Goal: Ask a question

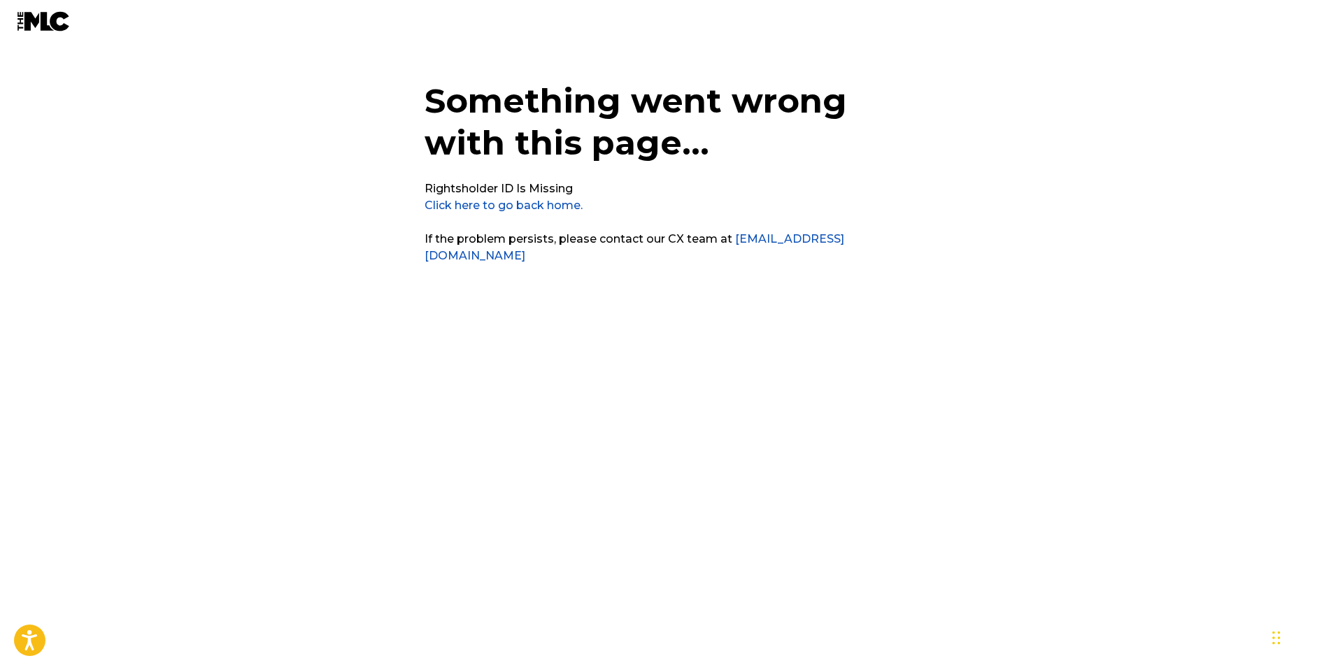
click at [520, 203] on link "Click here to go back home." at bounding box center [504, 205] width 158 height 13
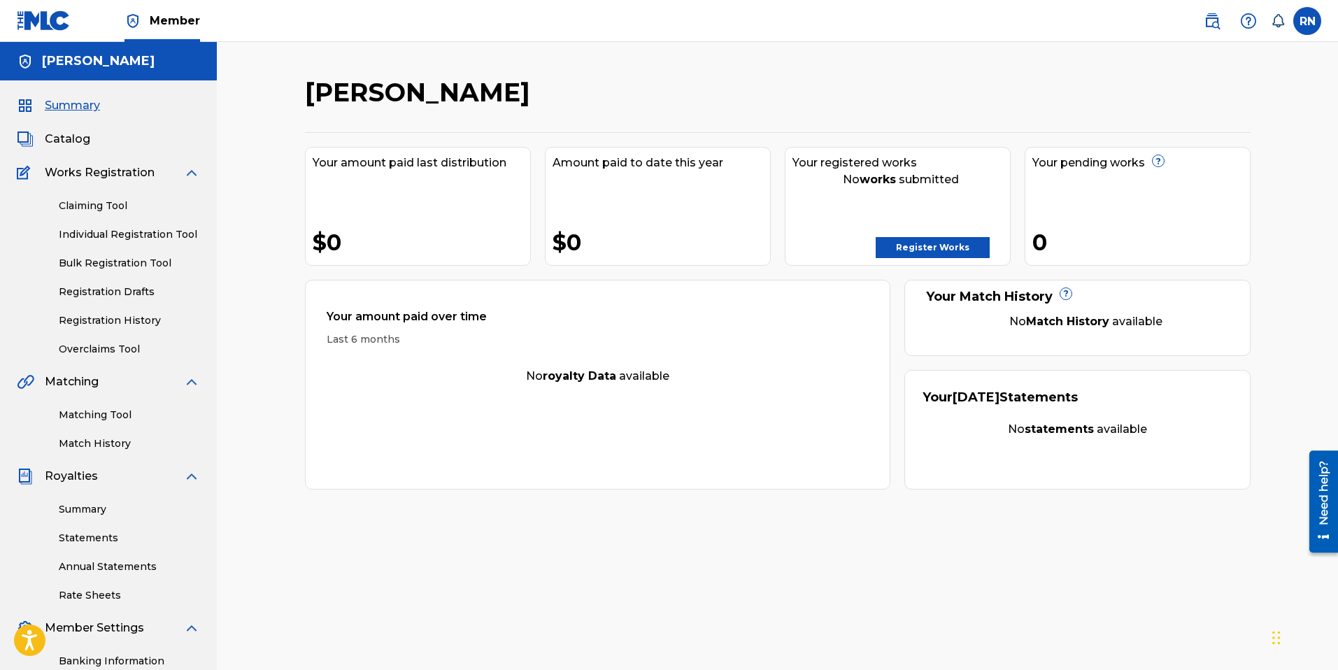
click at [943, 250] on link "Register Works" at bounding box center [933, 247] width 114 height 21
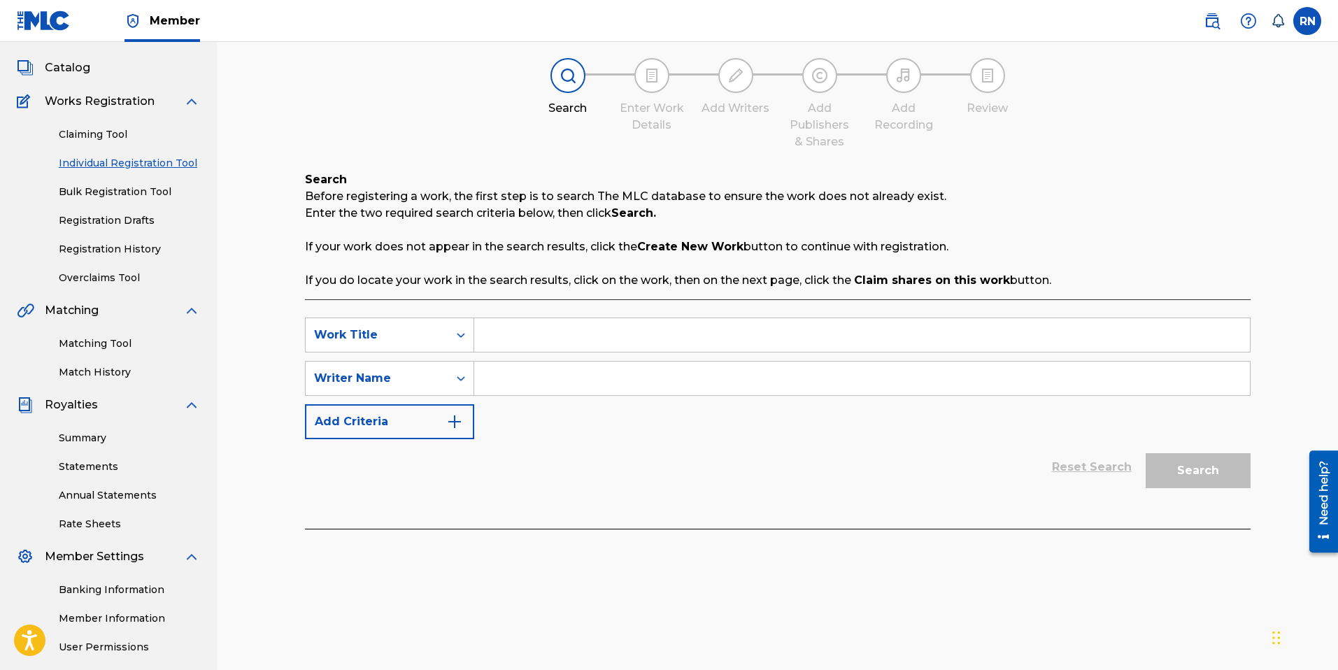
scroll to position [62, 0]
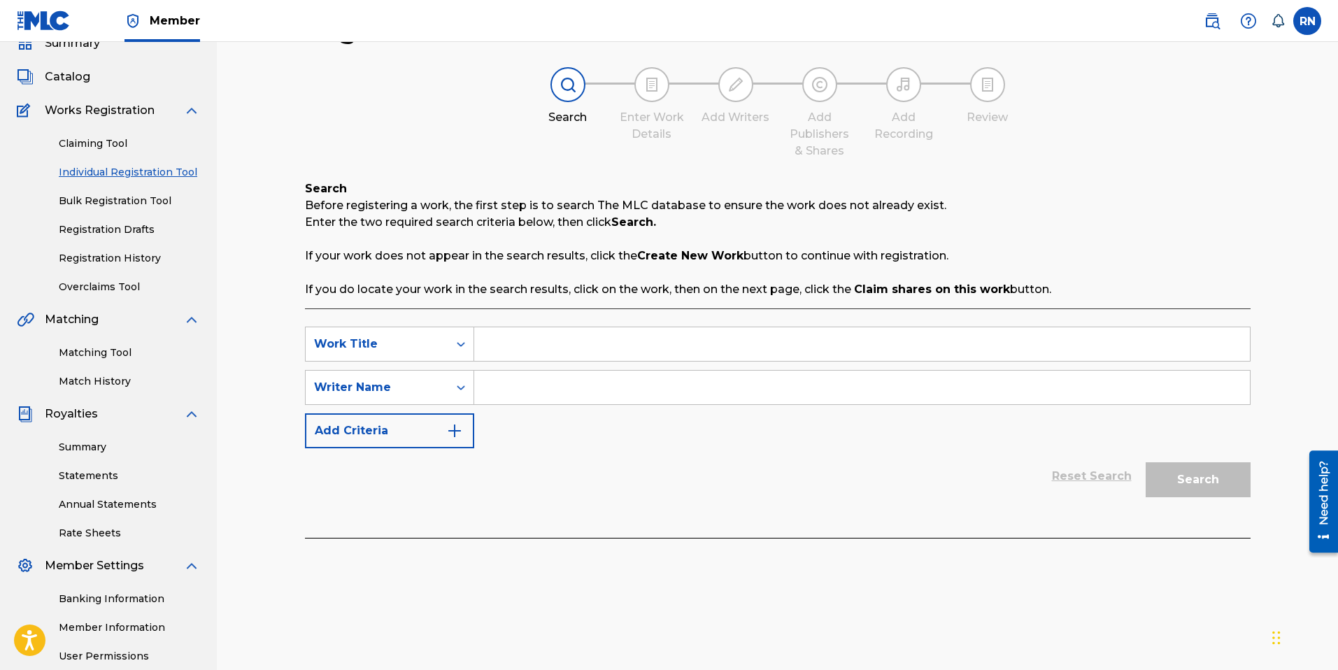
click at [118, 205] on link "Bulk Registration Tool" at bounding box center [129, 201] width 141 height 15
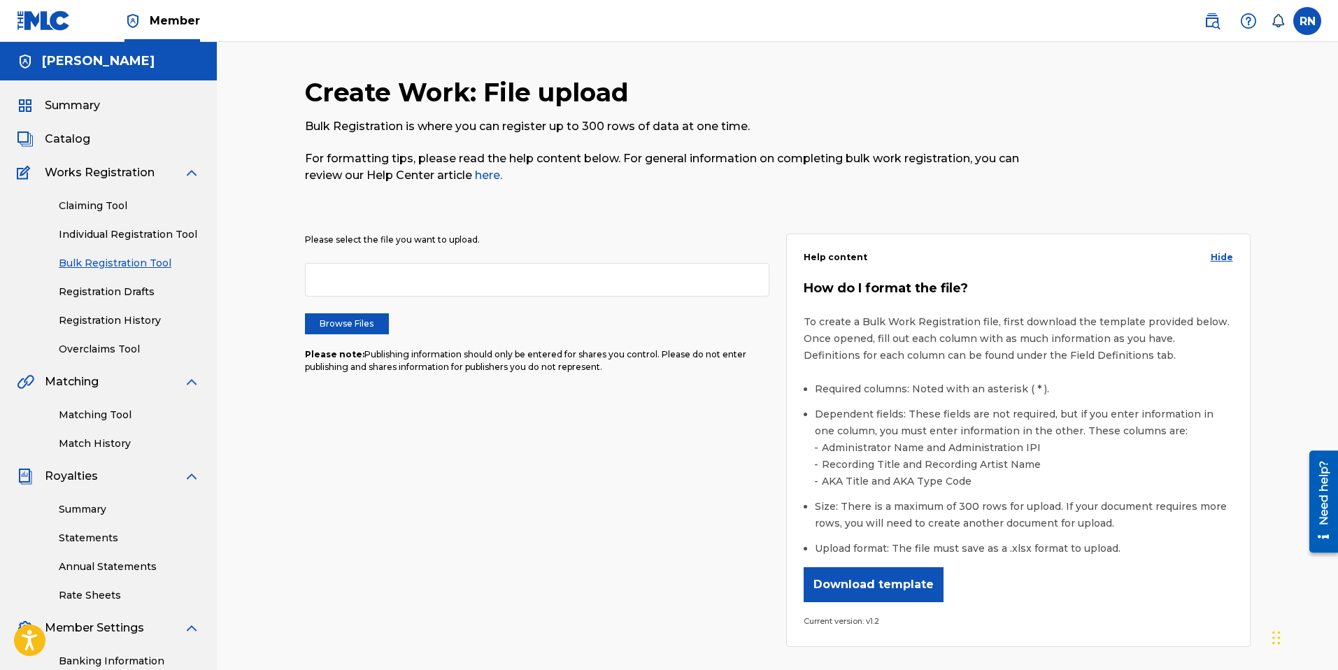
click at [336, 331] on label "Browse Files" at bounding box center [347, 323] width 84 height 21
click at [0, 0] on input "Browse Files" at bounding box center [0, 0] width 0 height 0
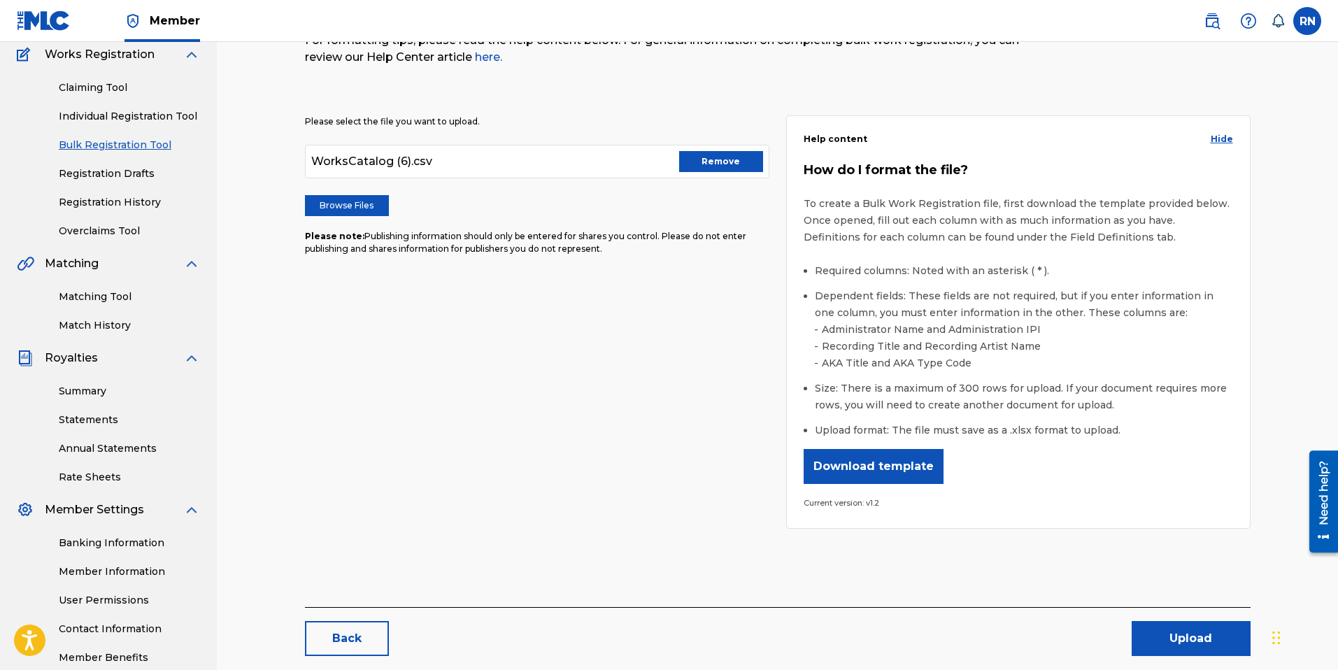
scroll to position [127, 0]
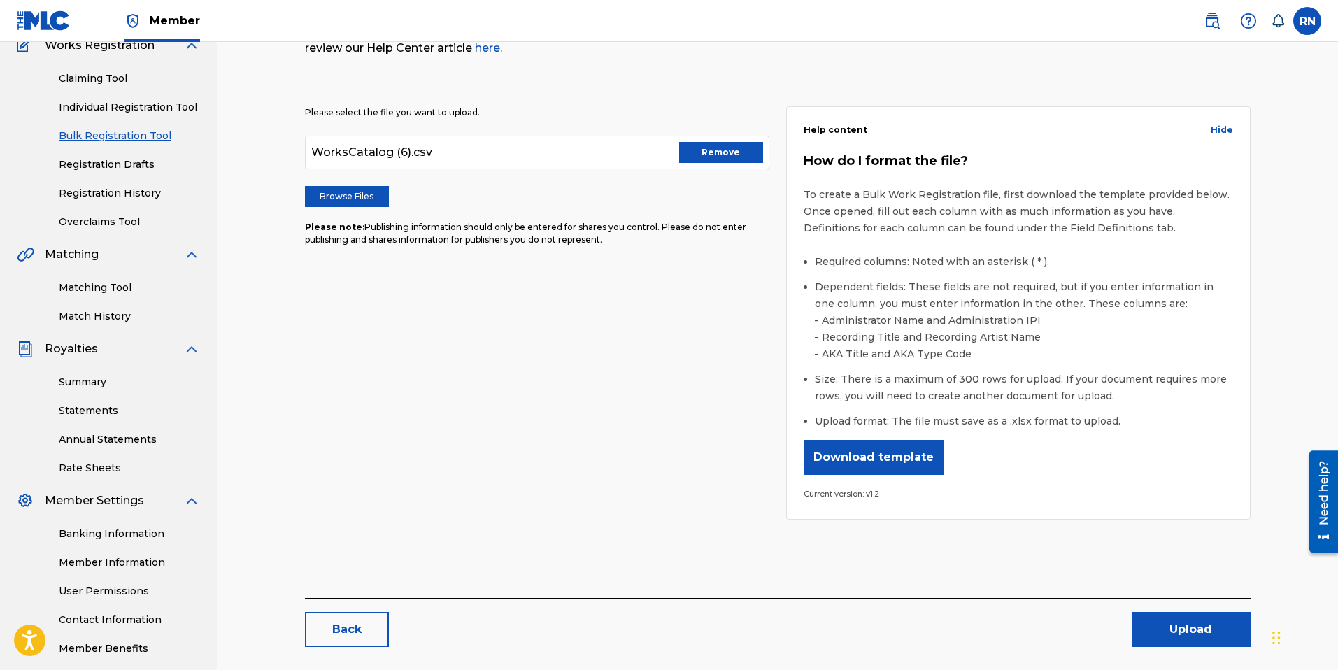
click at [1166, 627] on button "Upload" at bounding box center [1191, 629] width 119 height 35
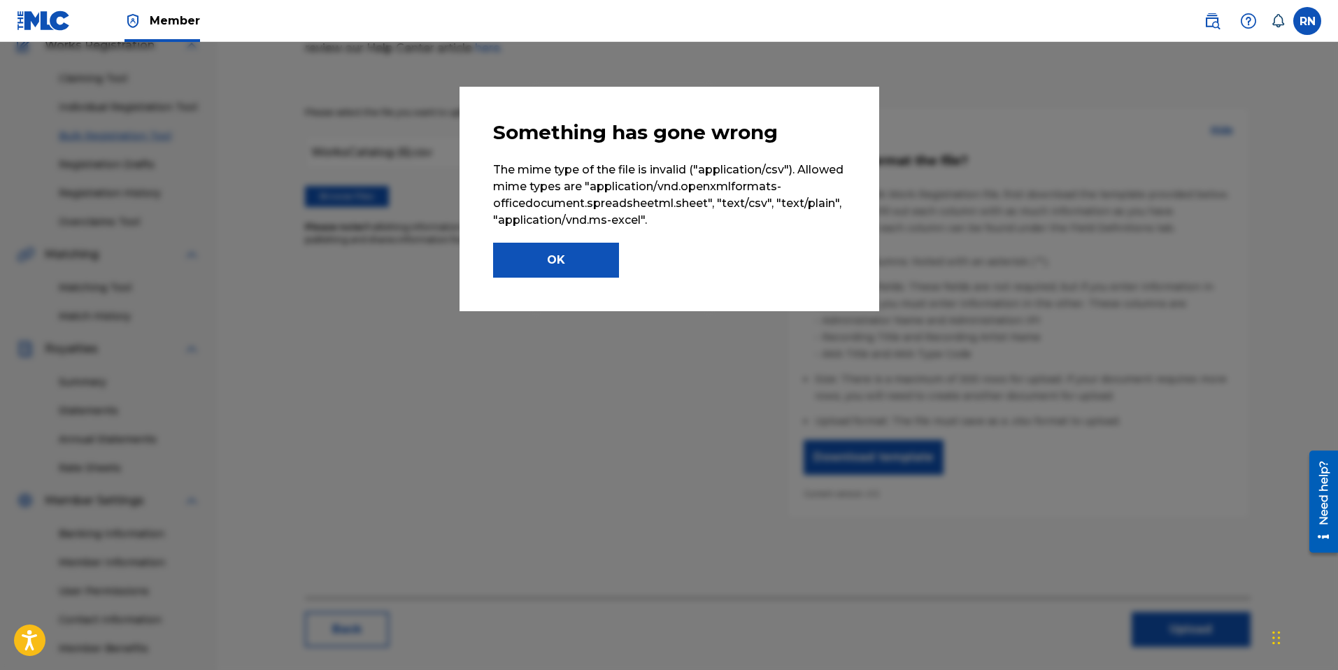
click at [568, 260] on button "OK" at bounding box center [556, 260] width 126 height 35
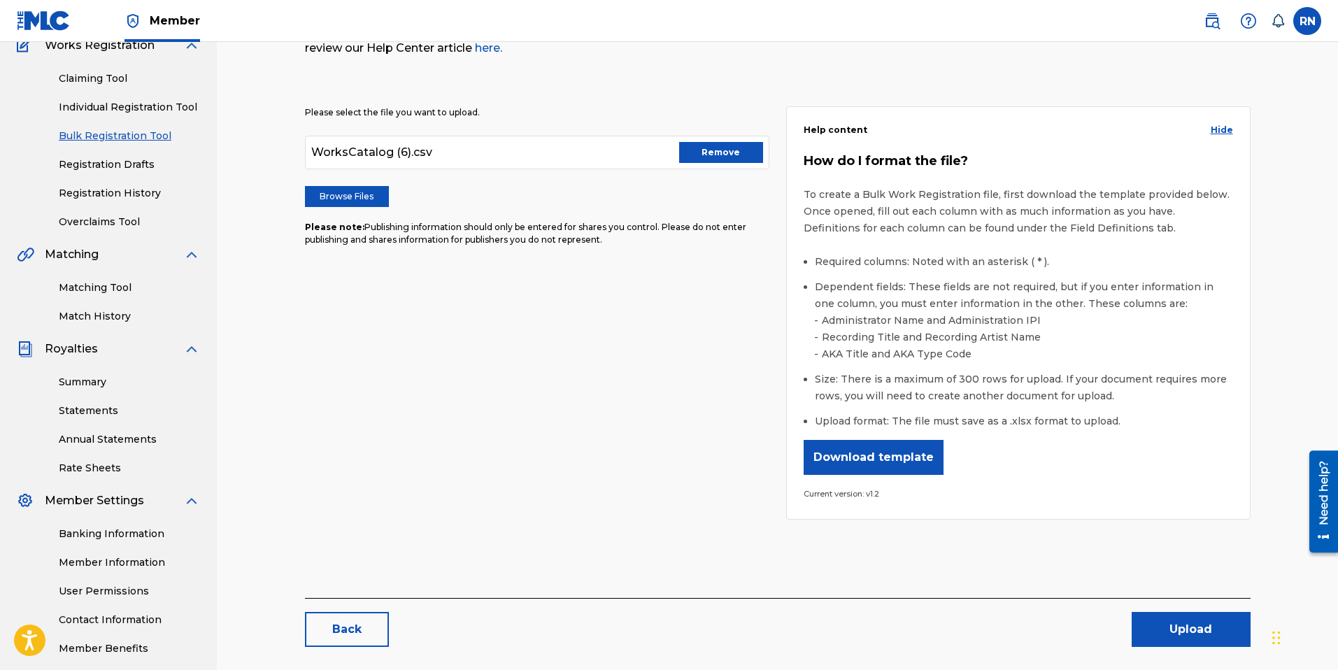
click at [712, 150] on button "Remove" at bounding box center [721, 152] width 84 height 21
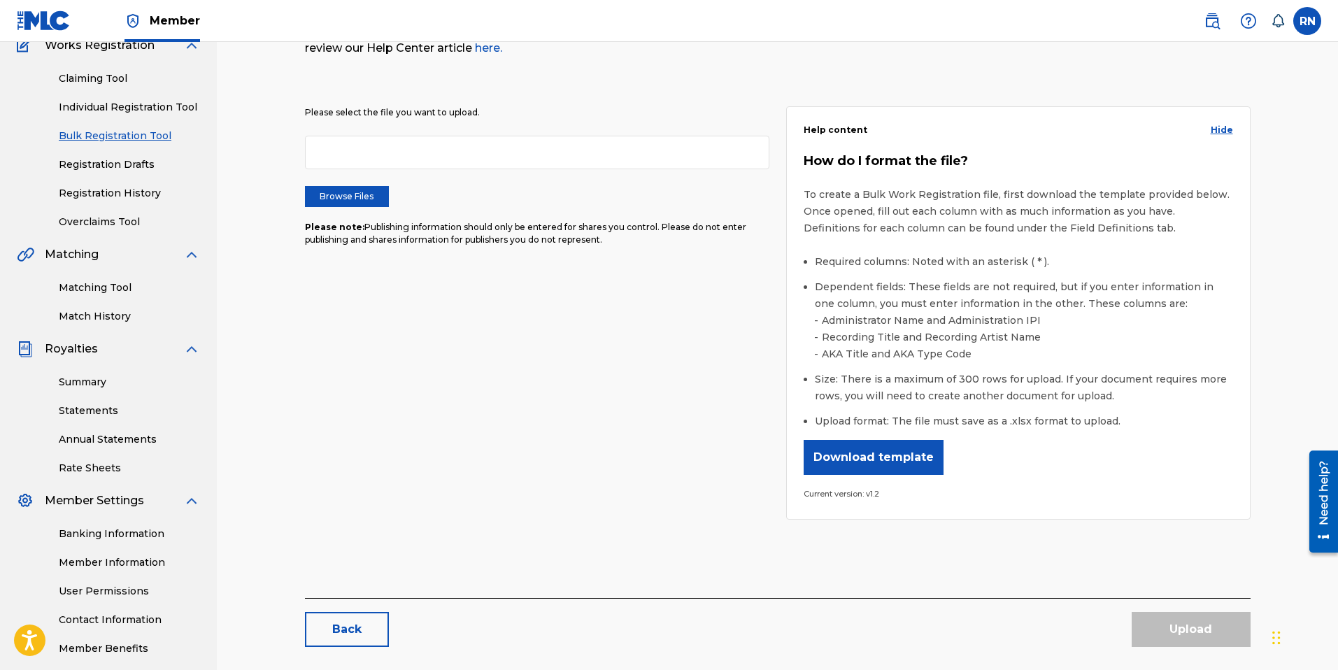
click at [346, 192] on label "Browse Files" at bounding box center [347, 196] width 84 height 21
click at [0, 0] on input "Browse Files" at bounding box center [0, 0] width 0 height 0
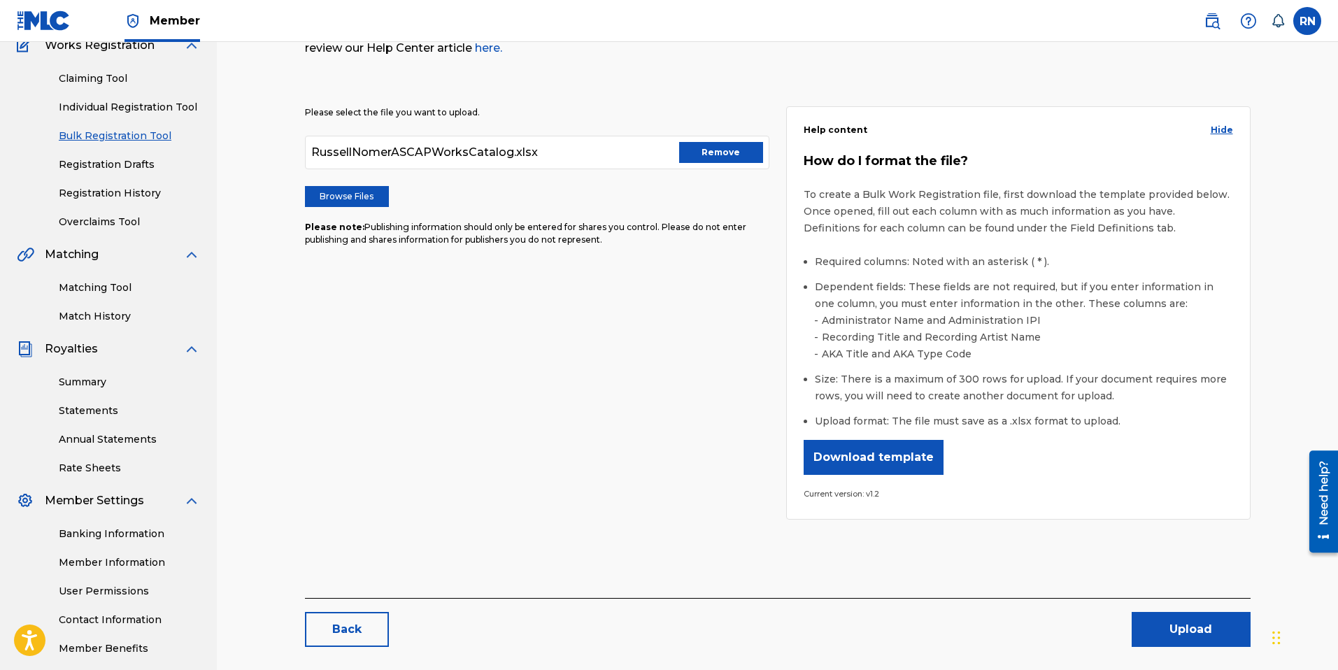
click at [1191, 639] on button "Upload" at bounding box center [1191, 629] width 119 height 35
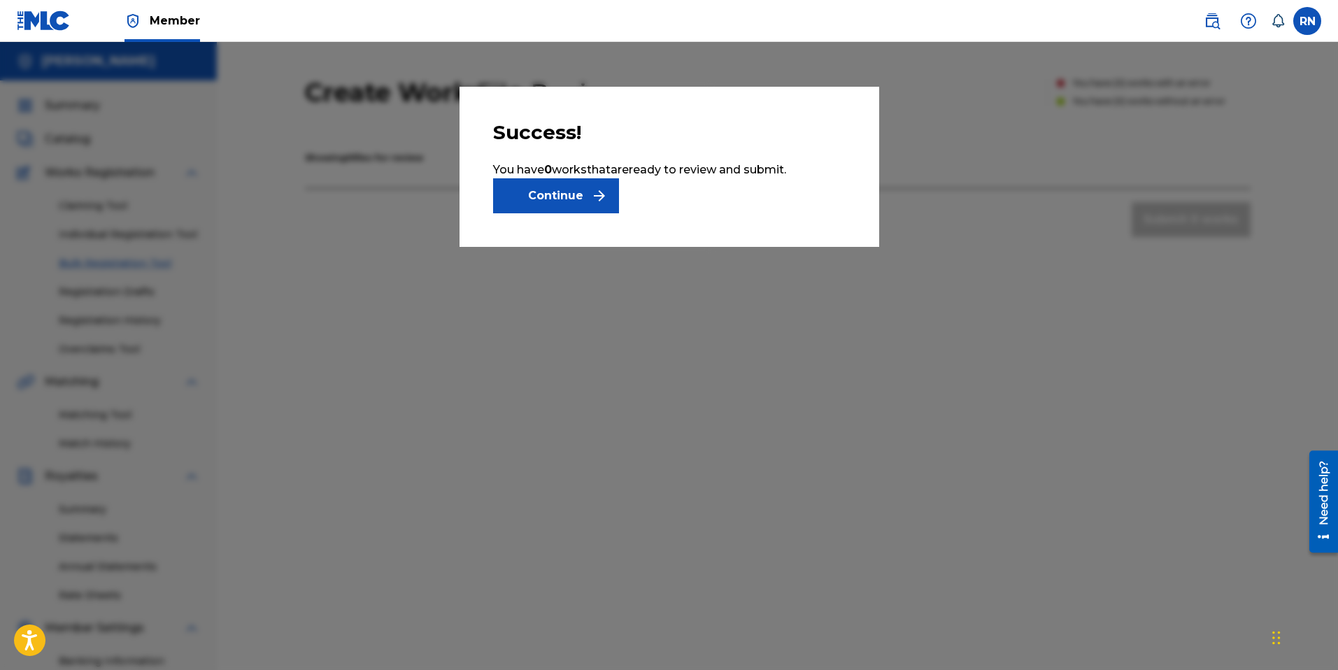
click at [583, 196] on button "Continue" at bounding box center [556, 195] width 126 height 35
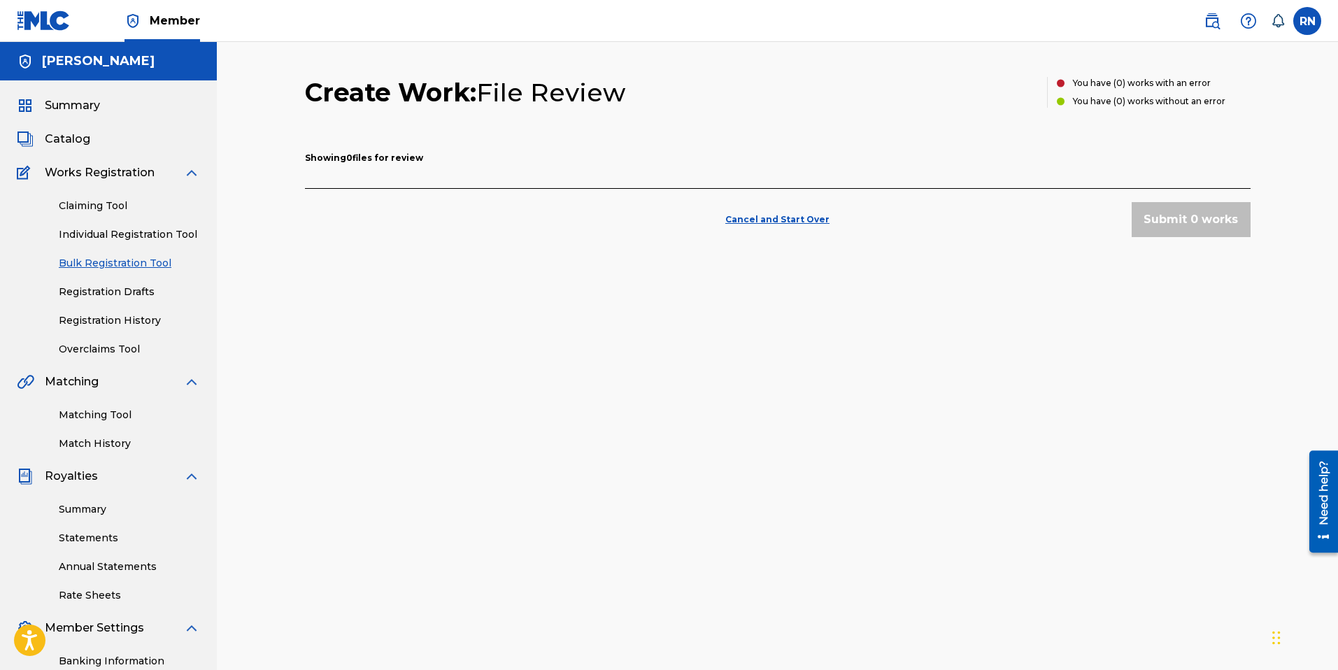
click at [765, 220] on p "Cancel and Start Over" at bounding box center [777, 219] width 104 height 13
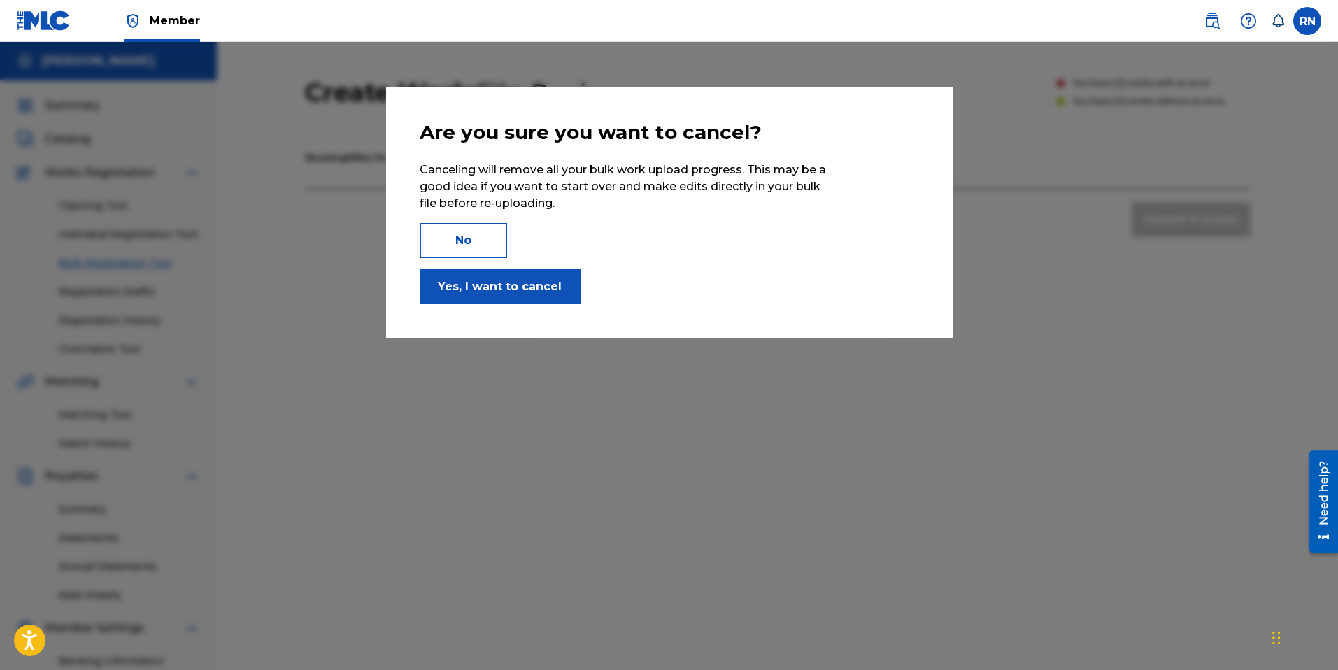
click at [488, 248] on button "No" at bounding box center [463, 240] width 87 height 35
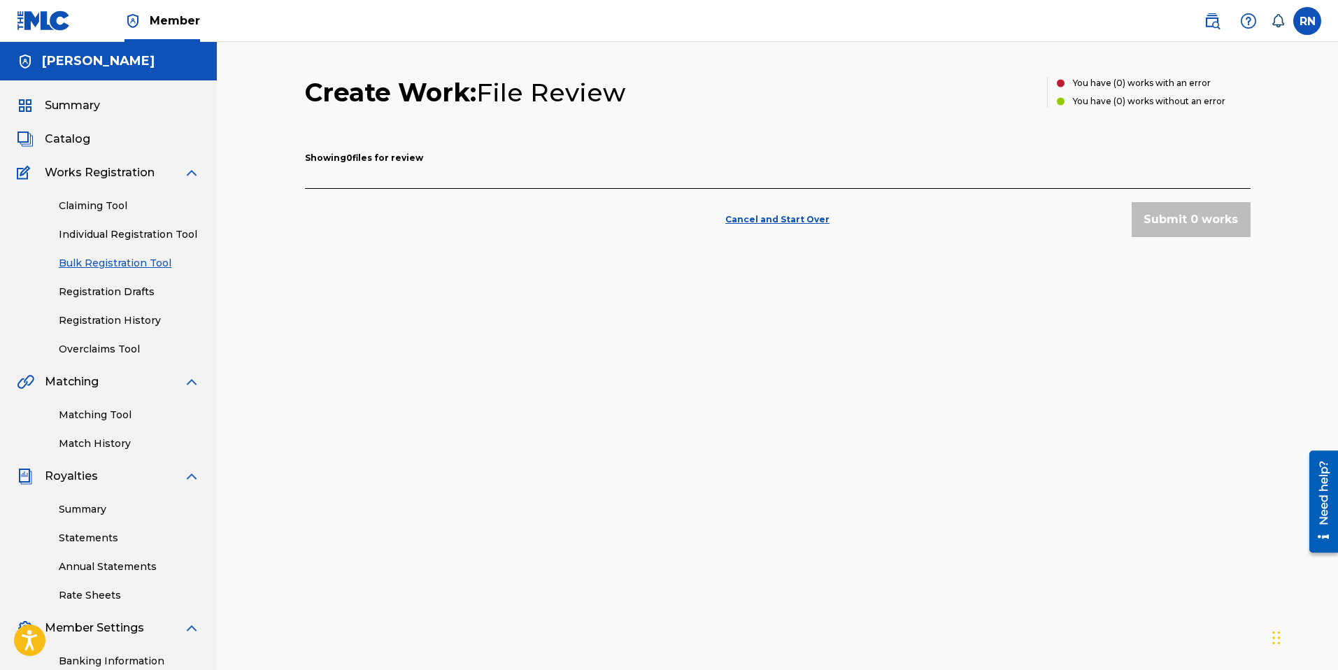
click at [120, 287] on link "Registration Drafts" at bounding box center [129, 292] width 141 height 15
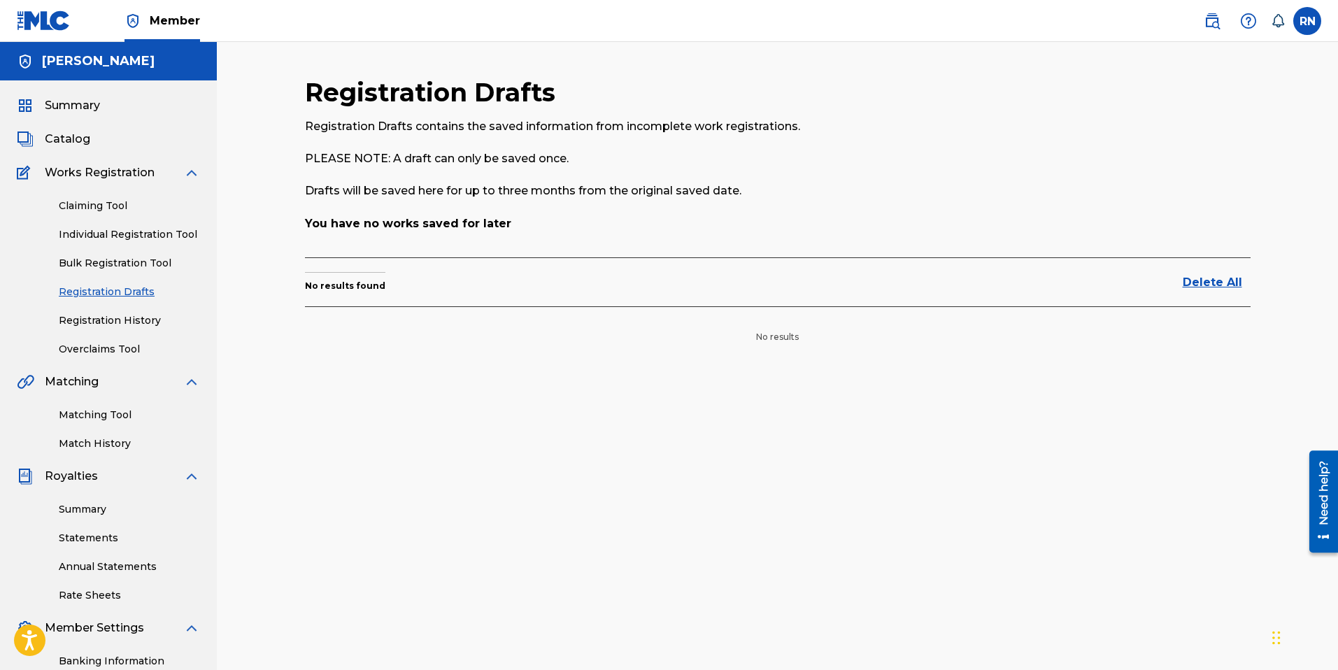
click at [120, 318] on link "Registration History" at bounding box center [129, 320] width 141 height 15
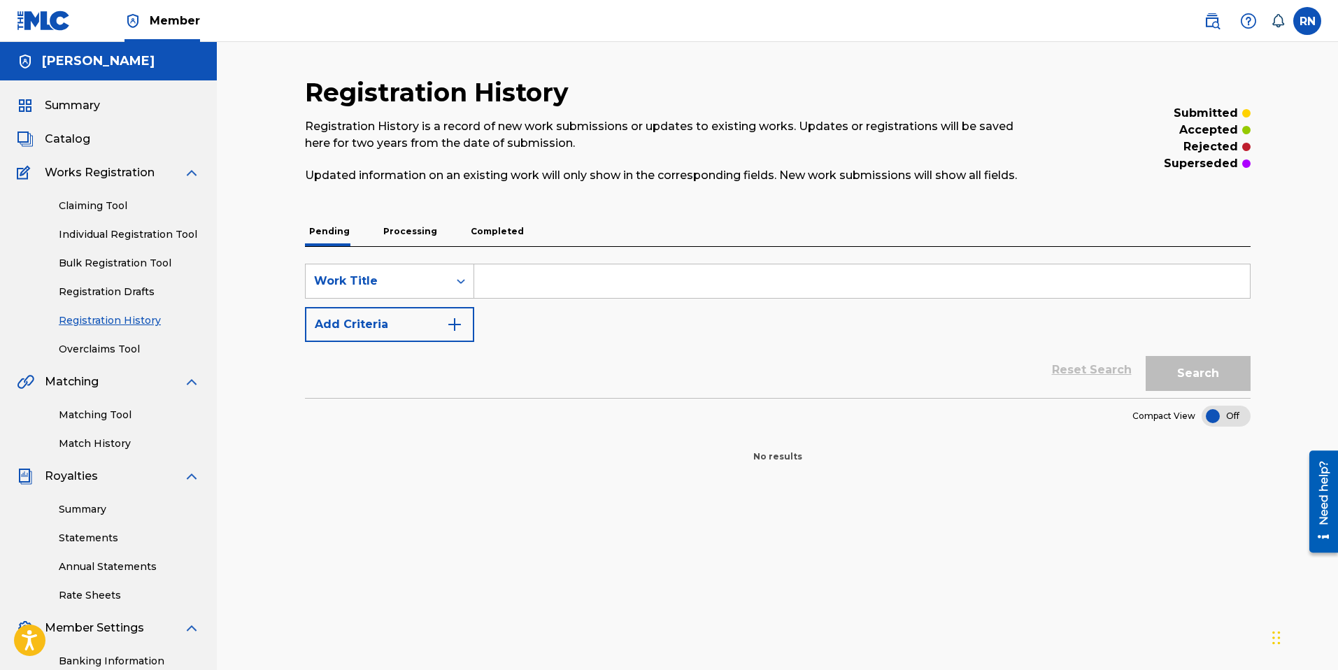
click at [113, 346] on link "Overclaims Tool" at bounding box center [129, 349] width 141 height 15
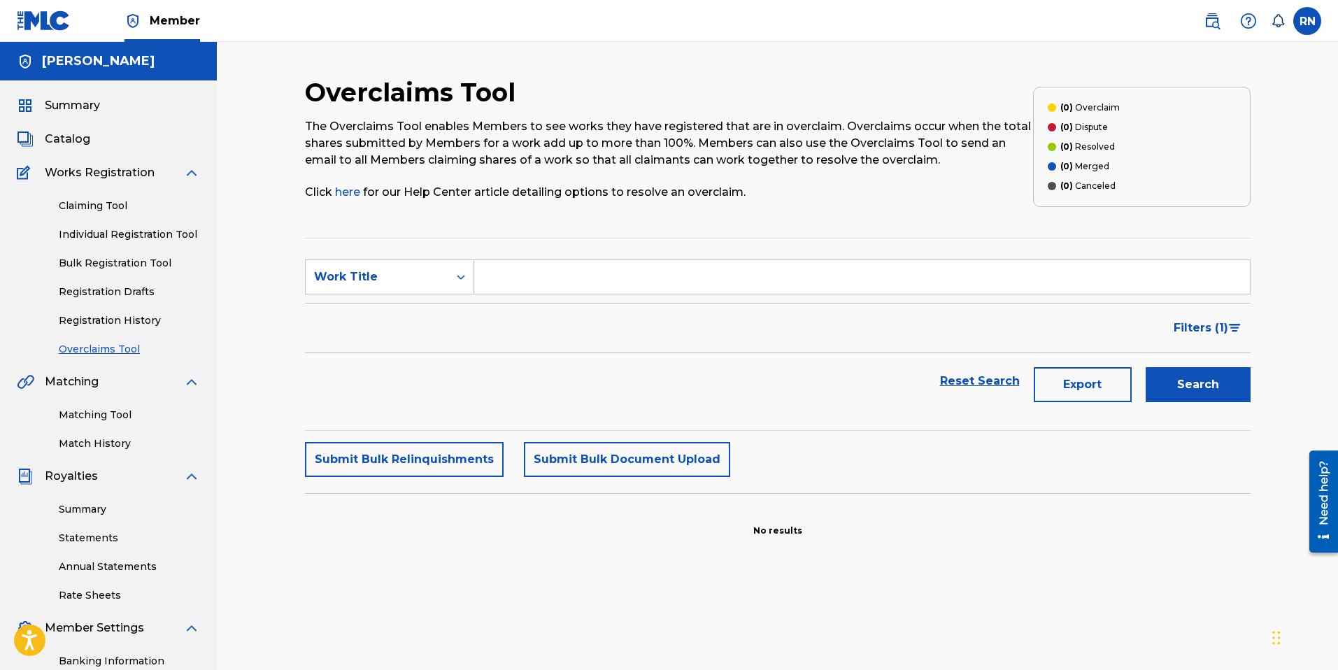
click at [121, 236] on link "Individual Registration Tool" at bounding box center [129, 234] width 141 height 15
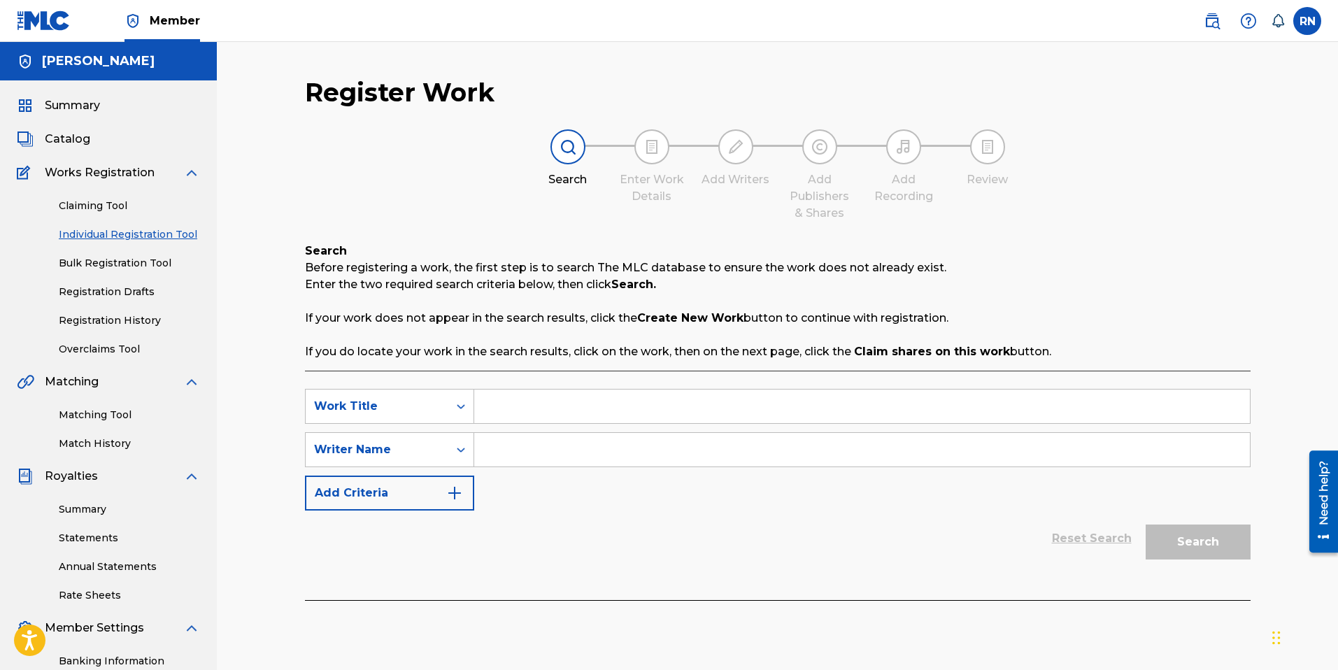
click at [111, 211] on link "Claiming Tool" at bounding box center [129, 206] width 141 height 15
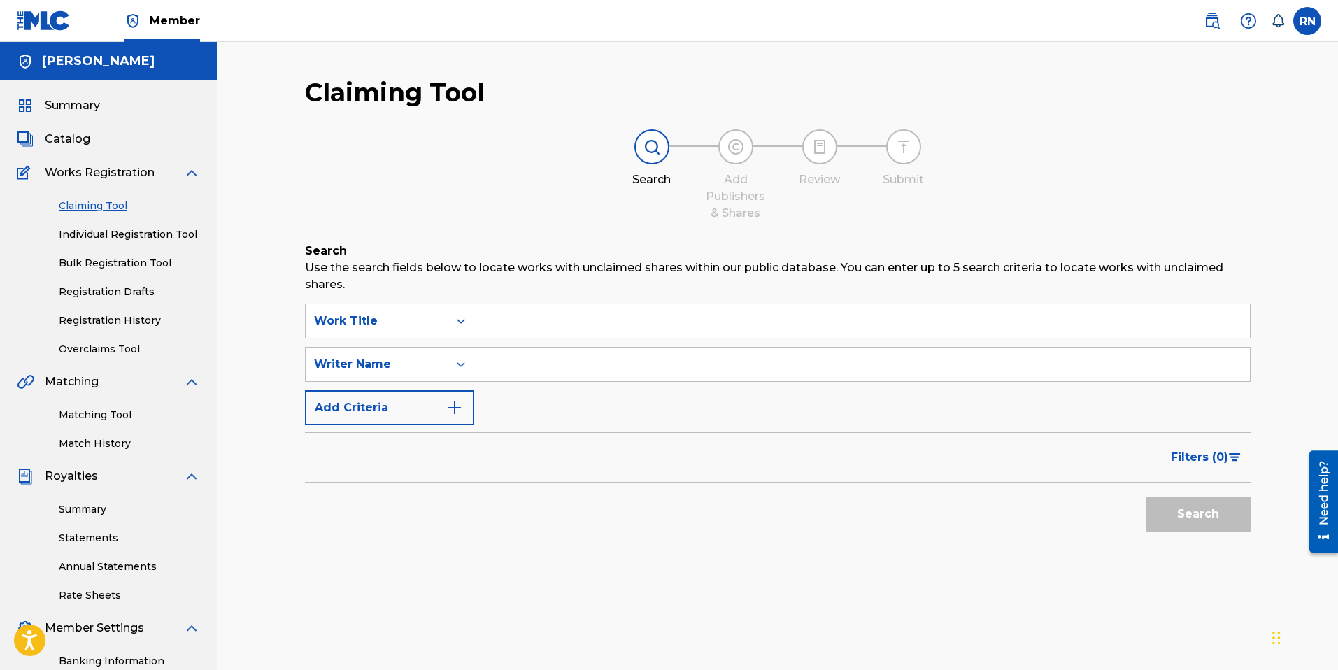
click at [1249, 19] on img at bounding box center [1248, 21] width 17 height 17
click at [1231, 59] on link "Contact us" at bounding box center [1248, 59] width 119 height 34
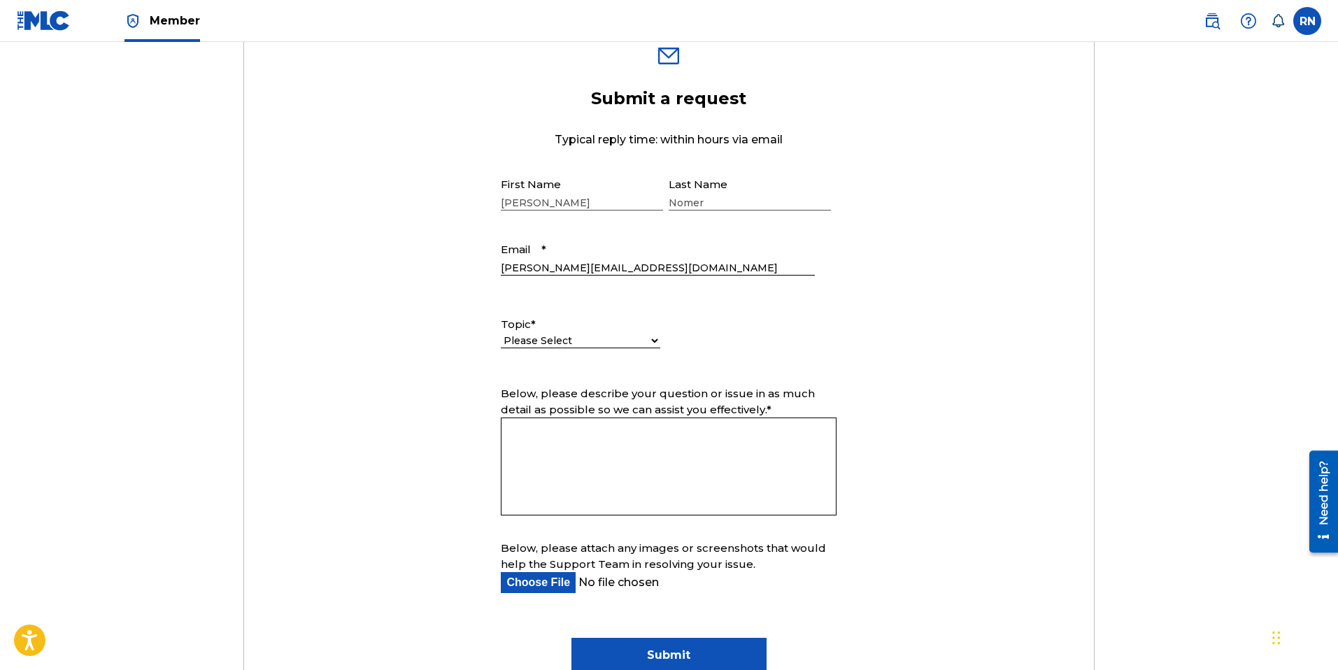
scroll to position [468, 0]
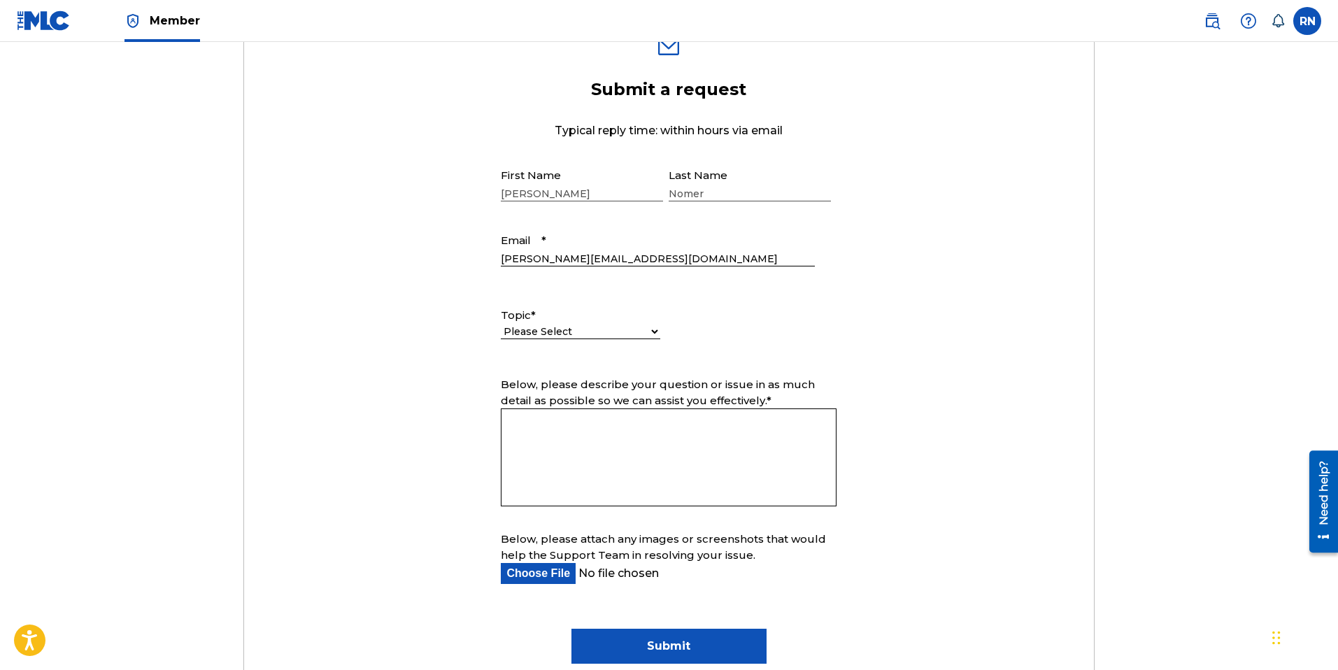
click at [634, 333] on select "Please Select I need help with my account I need help with managing my catalog …" at bounding box center [580, 332] width 159 height 15
select select "I need help with managing my catalog"
click at [501, 325] on select "Please Select I need help with my account I need help with managing my catalog …" at bounding box center [580, 332] width 159 height 15
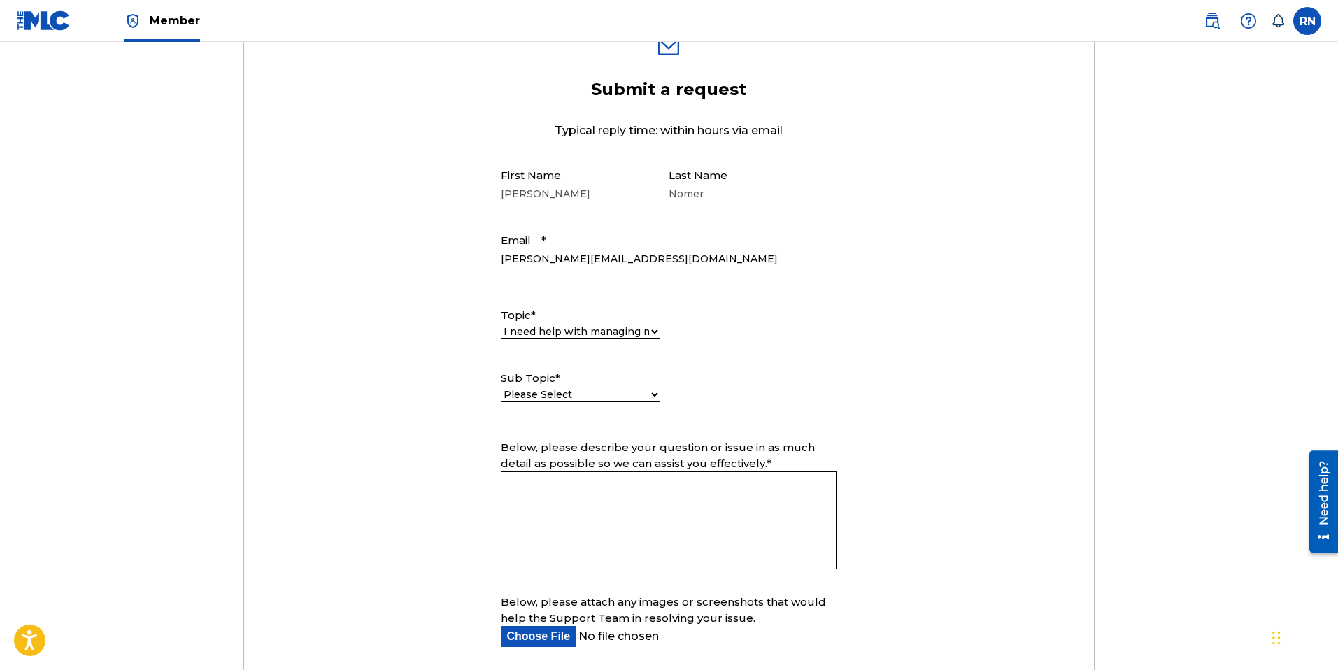
click at [656, 400] on select "Please Select I need help with CWR I need help registering my work(s) in The ML…" at bounding box center [580, 395] width 159 height 15
select select "I need help with a catalog transfer"
click at [501, 388] on select "Please Select I need help with CWR I need help registering my work(s) in The ML…" at bounding box center [580, 395] width 159 height 15
click at [657, 497] on textarea "Below, please describe your question or issue in as much detail as possible so …" at bounding box center [669, 520] width 336 height 98
type textarea "Attached is an export from ASCAP. I am having a problem getting your system to …"
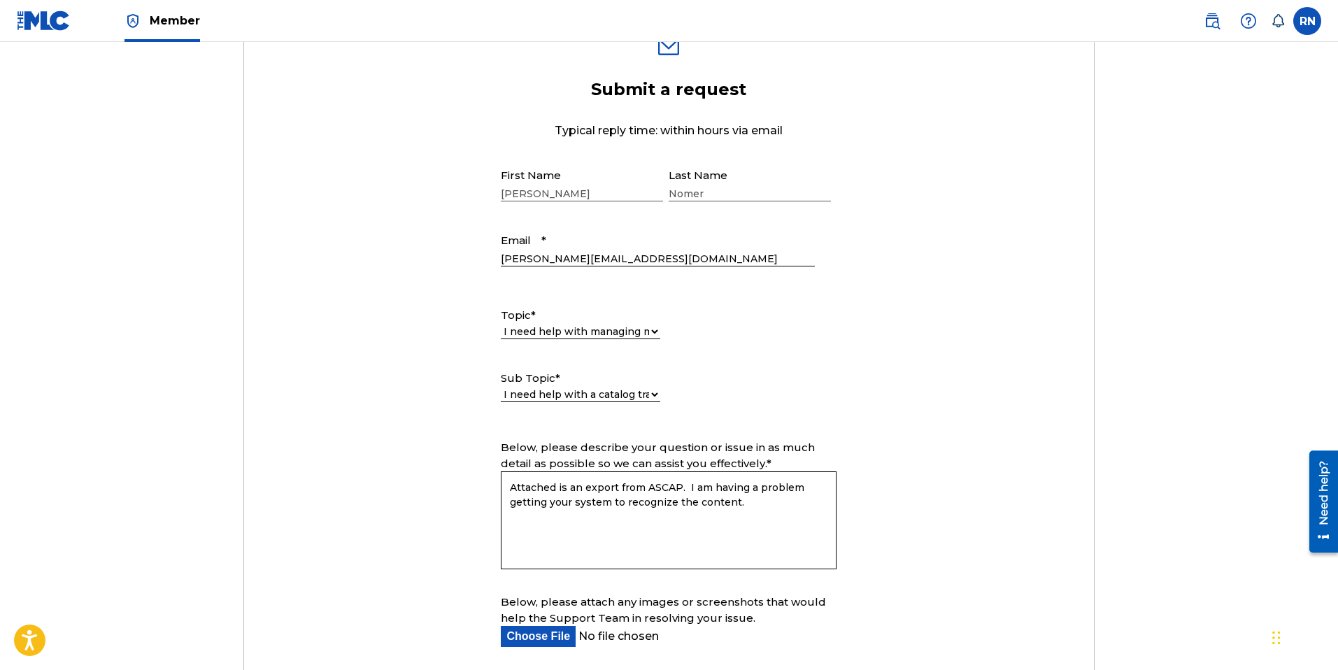
click at [555, 640] on input "Below, please attach any images or screenshots that would help the Support Team…" at bounding box center [657, 636] width 313 height 21
type input "C:\fakepath\RussellNomerASCAPWorksCatalog.xlsx"
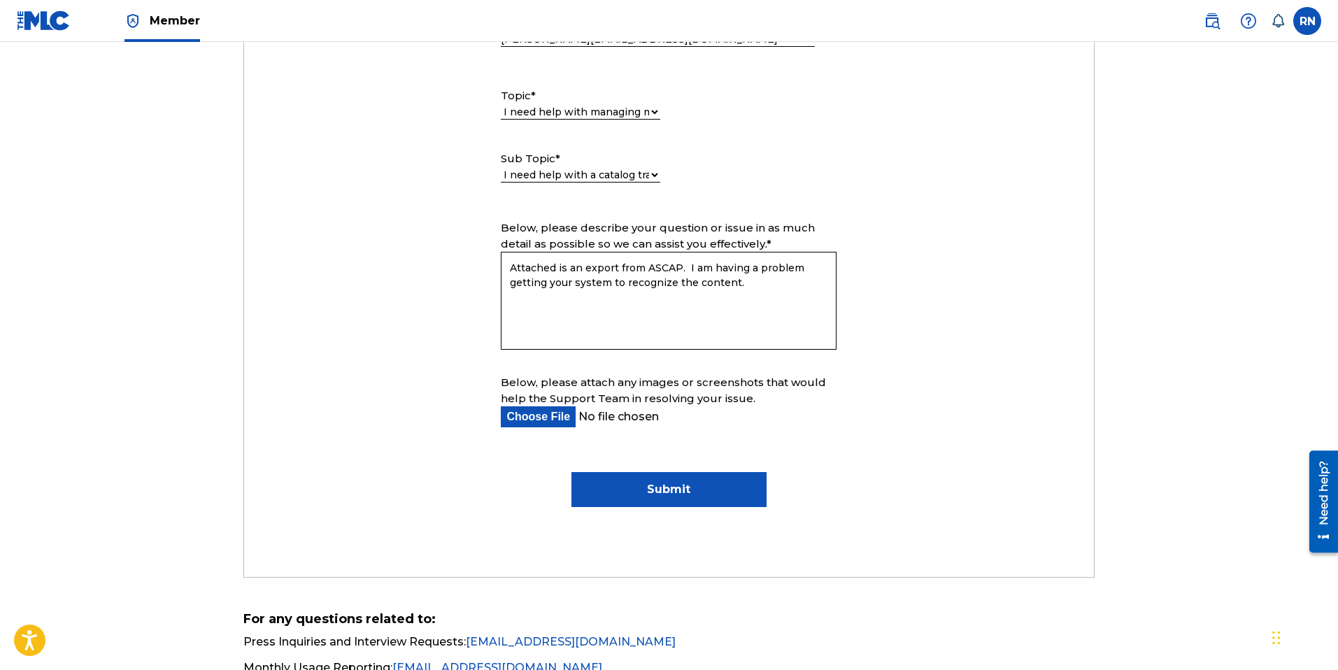
scroll to position [697, 0]
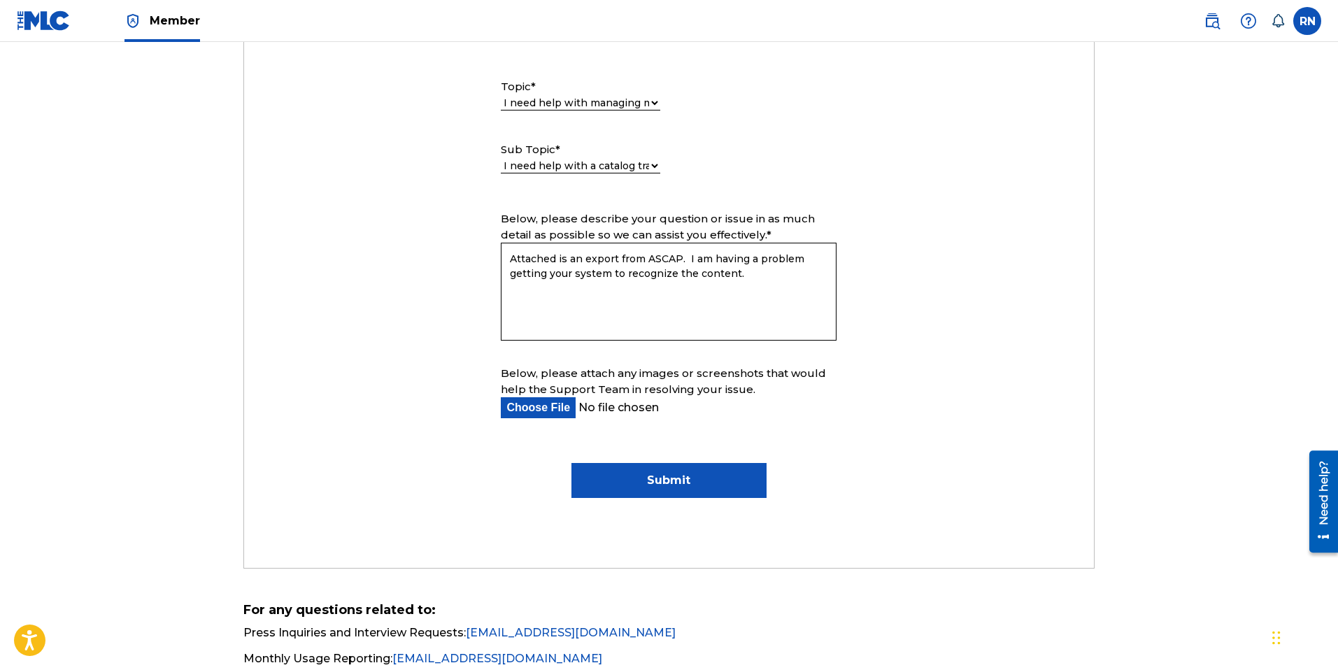
click at [671, 479] on input "Submit" at bounding box center [669, 480] width 195 height 35
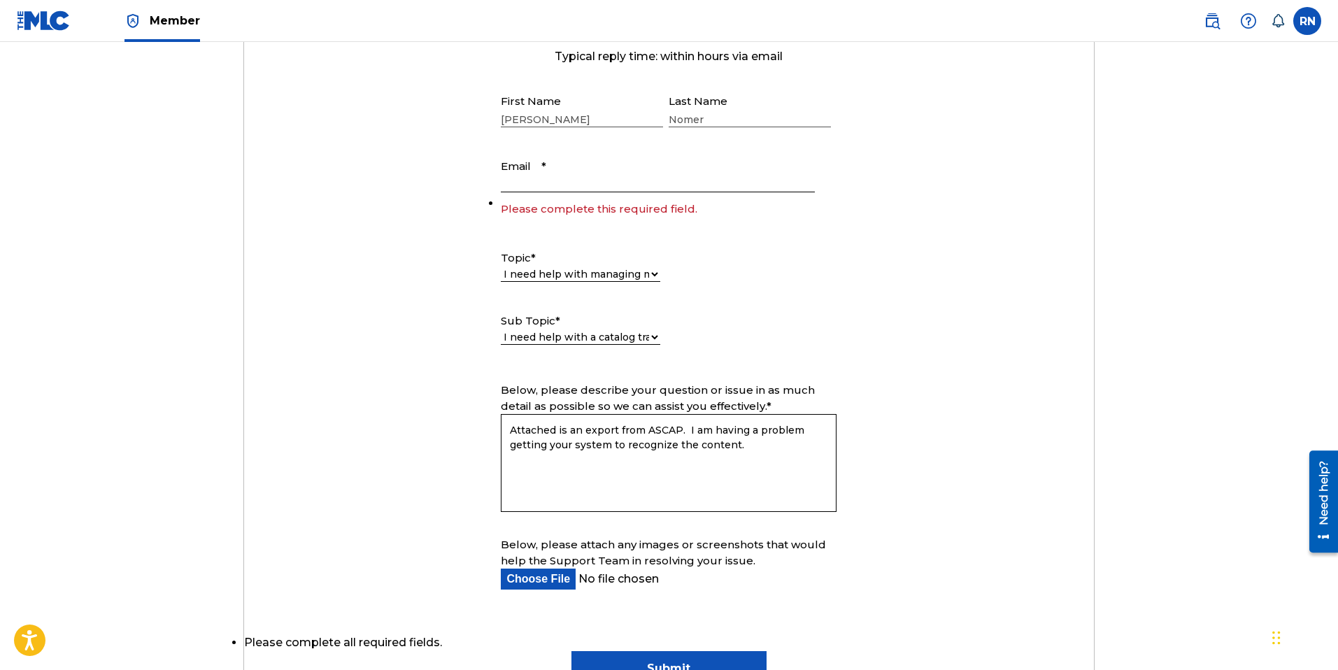
scroll to position [499, 0]
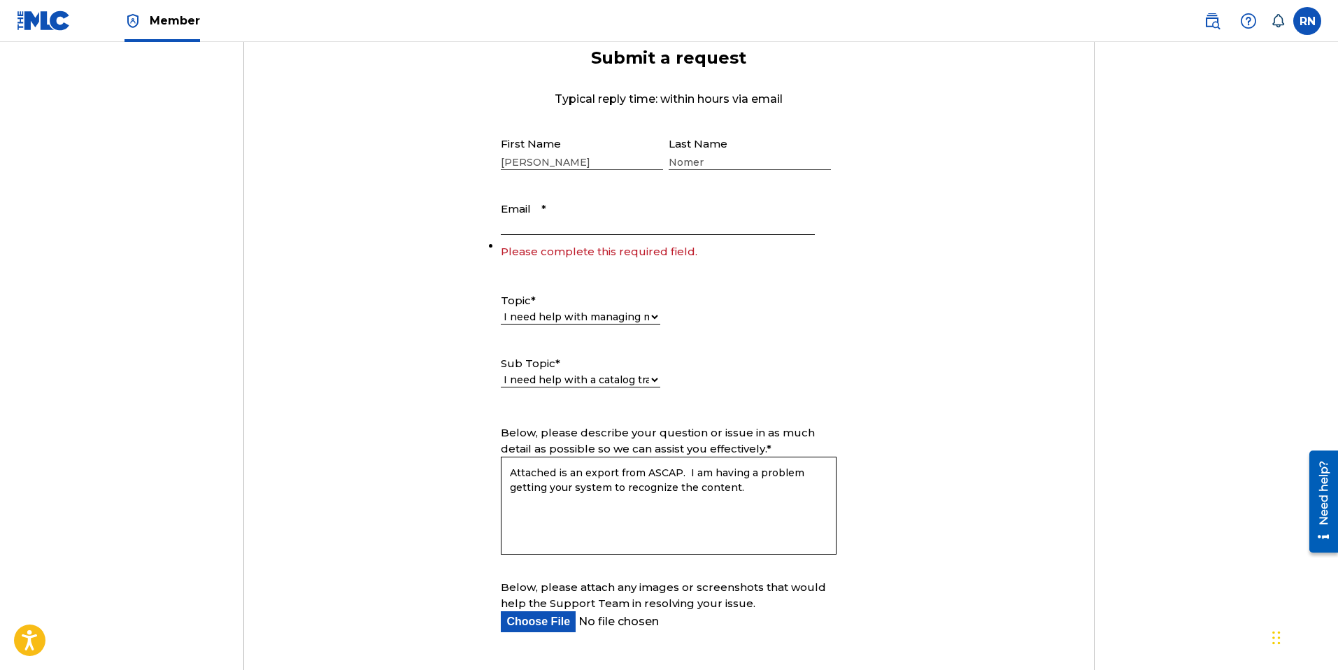
click at [572, 222] on input "Email *" at bounding box center [657, 215] width 313 height 40
type input "[PERSON_NAME][EMAIL_ADDRESS][DOMAIN_NAME]"
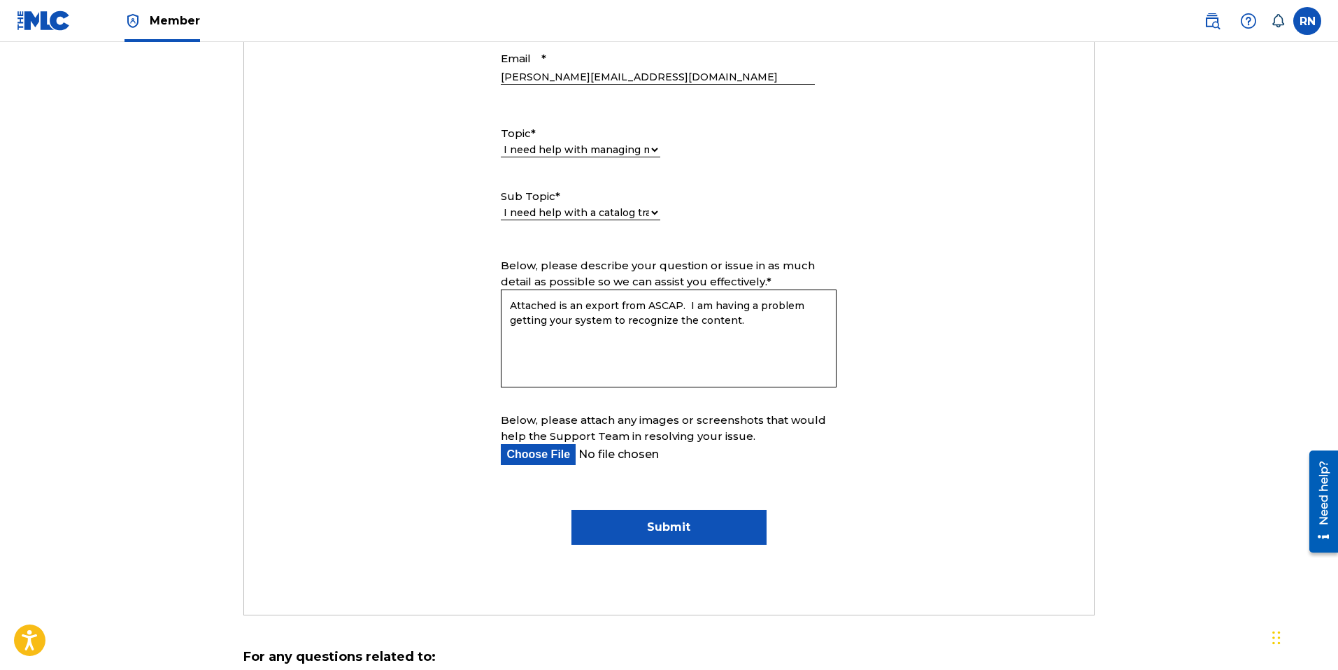
scroll to position [722, 0]
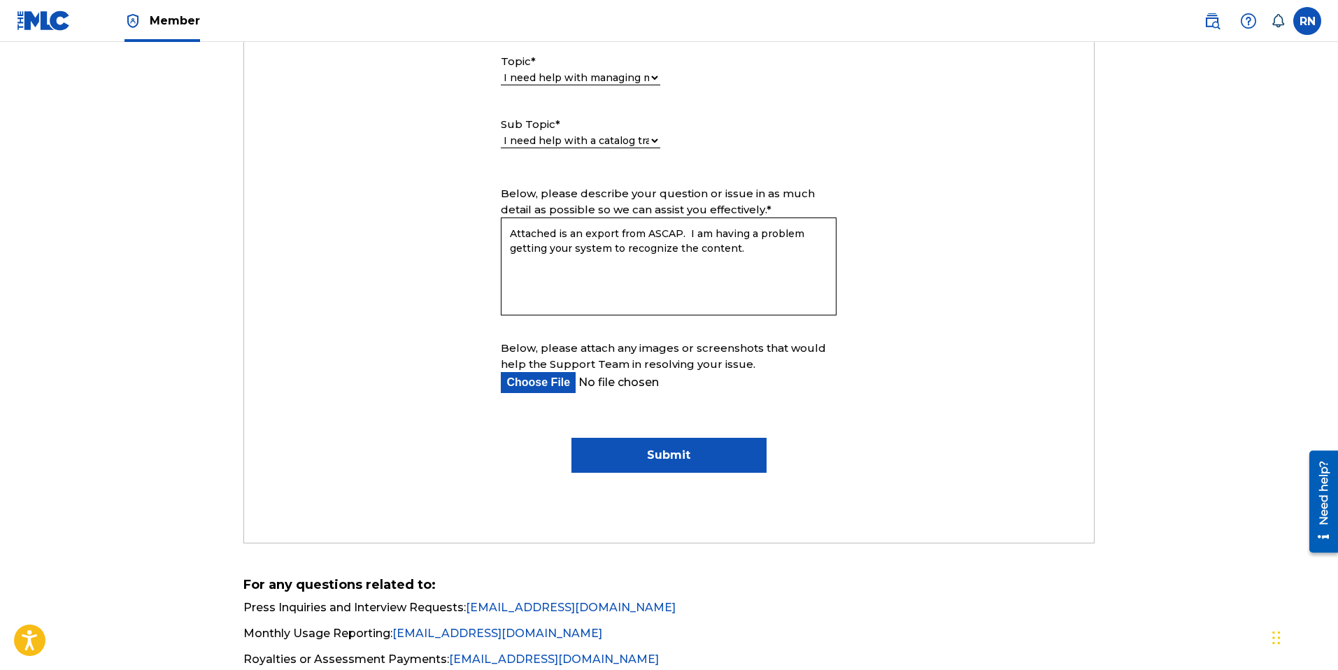
click at [738, 247] on textarea "Attached is an export from ASCAP. I am having a problem getting your system to …" at bounding box center [669, 267] width 336 height 98
click at [751, 265] on textarea "Attached is an export from ASCAP. I am having a problem getting your system to …" at bounding box center [669, 267] width 336 height 98
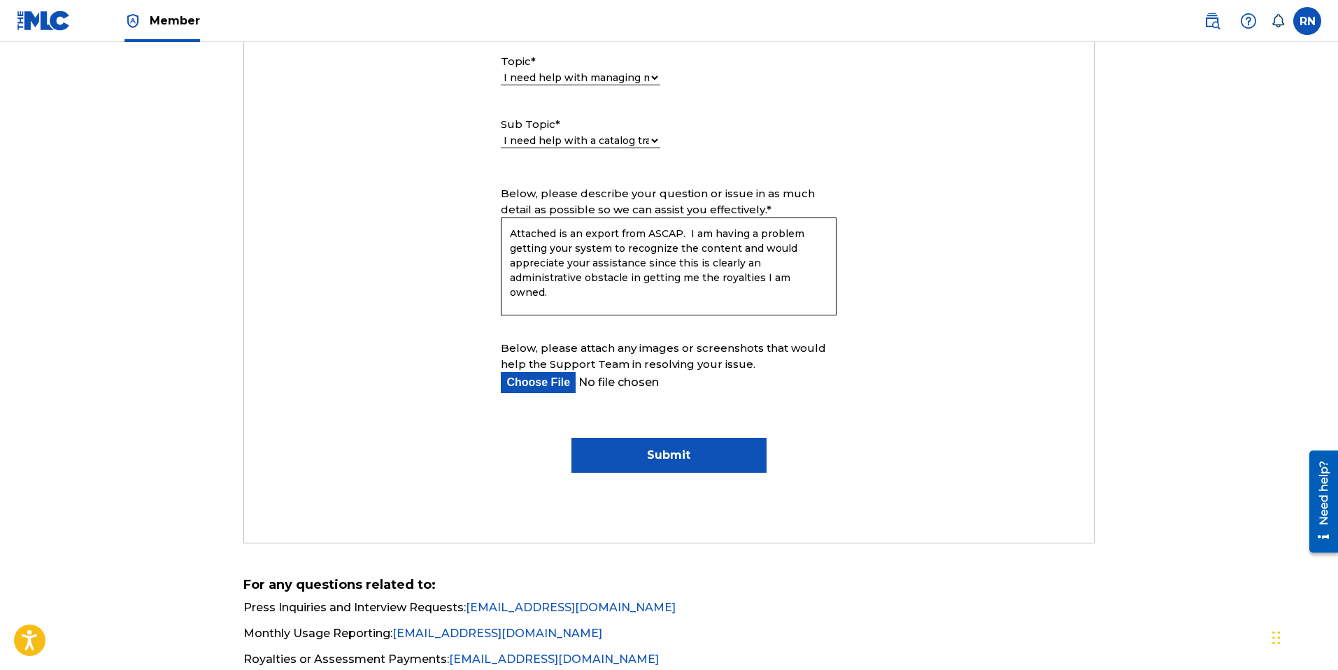
drag, startPoint x: 727, startPoint y: 278, endPoint x: 734, endPoint y: 278, distance: 7.7
click at [734, 278] on textarea "Attached is an export from ASCAP. I am having a problem getting your system to …" at bounding box center [669, 267] width 336 height 98
click at [772, 277] on textarea "Attached is an export from ASCAP. I am having a problem getting your system to …" at bounding box center [669, 267] width 336 height 98
type textarea "Attached is an export from ASCAP. I am having a problem getting your system to …"
click at [684, 457] on input "Submit" at bounding box center [669, 455] width 195 height 35
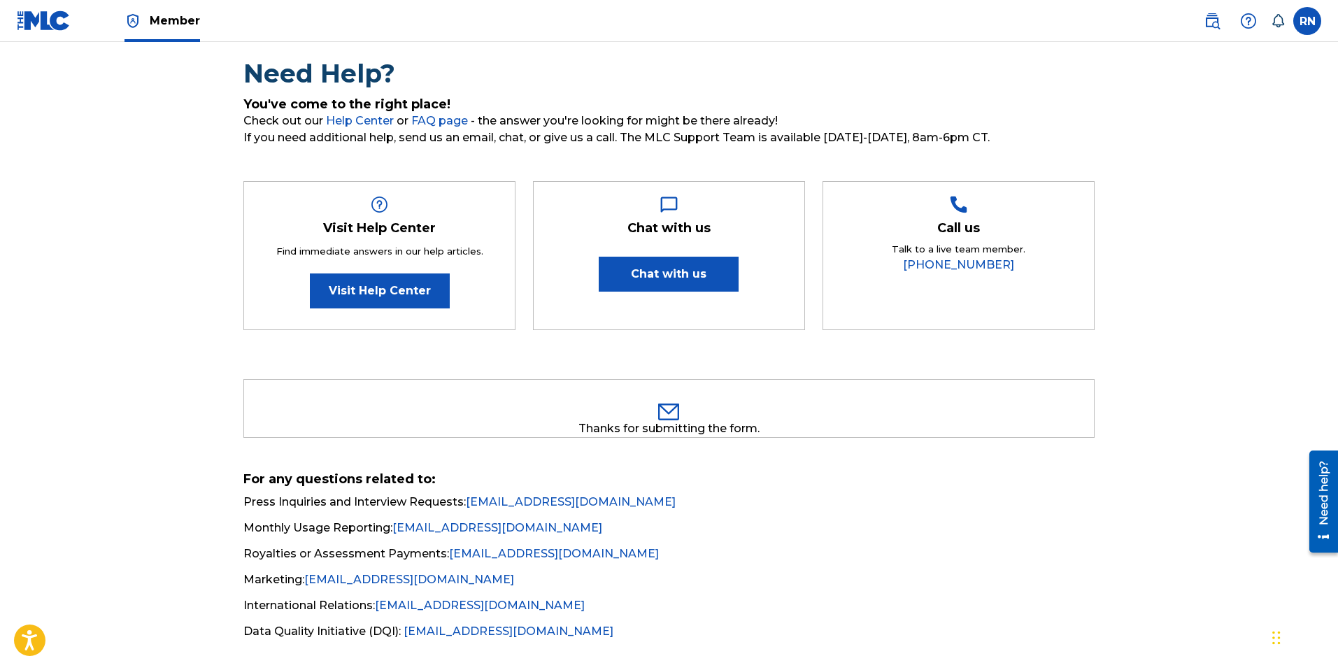
scroll to position [174, 0]
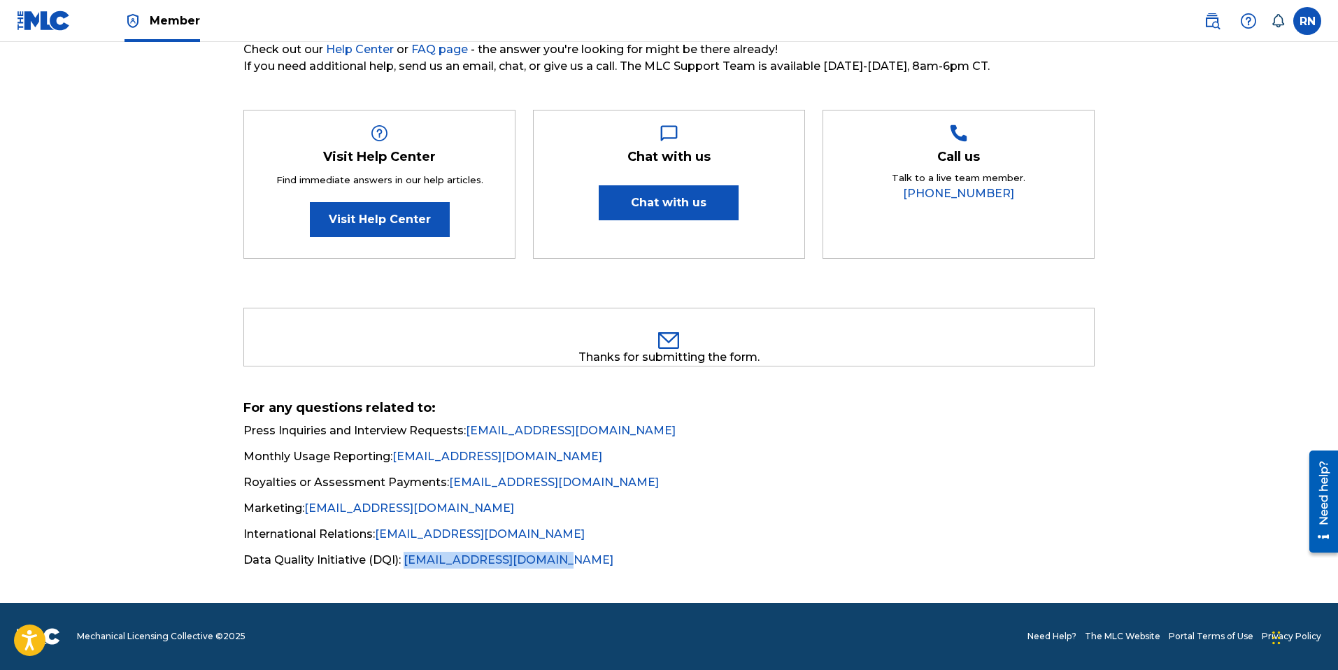
drag, startPoint x: 561, startPoint y: 562, endPoint x: 407, endPoint y: 563, distance: 153.9
click at [407, 563] on li "Data Quality Initiative (DQI): [EMAIL_ADDRESS][DOMAIN_NAME]" at bounding box center [668, 560] width 851 height 17
click at [735, 485] on li "Royalties or Assessment Payments: [EMAIL_ADDRESS][DOMAIN_NAME]" at bounding box center [668, 486] width 851 height 25
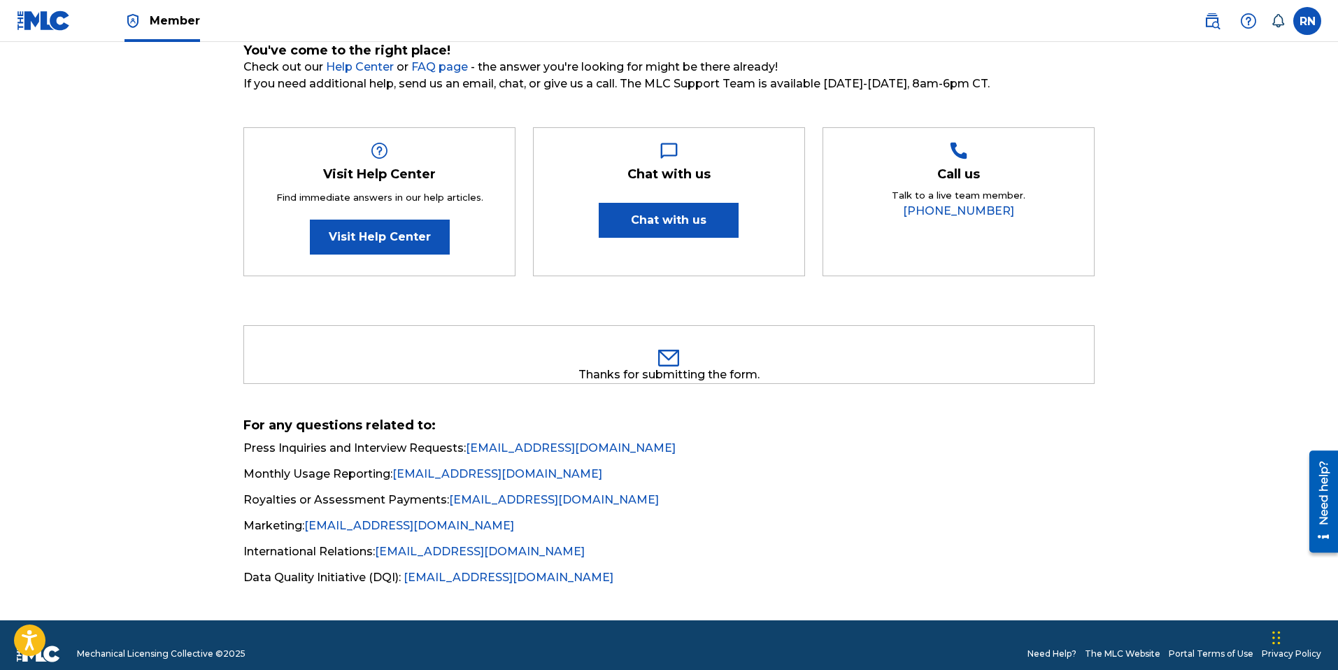
scroll to position [0, 0]
